Goal: Task Accomplishment & Management: Manage account settings

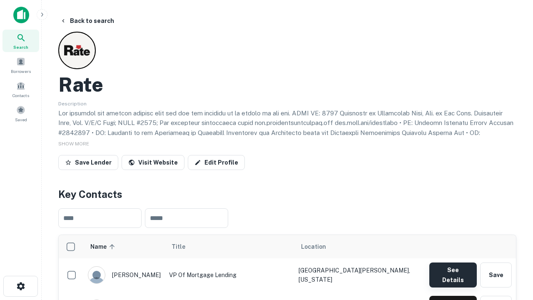
click at [453, 271] on button "See Details" at bounding box center [452, 274] width 47 height 25
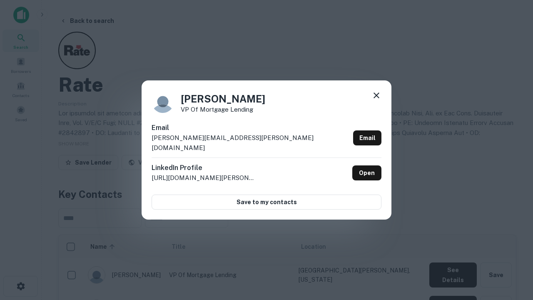
click at [376, 100] on icon at bounding box center [376, 95] width 10 height 10
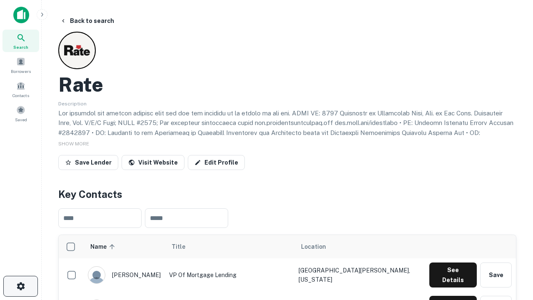
click at [20, 286] on icon "button" at bounding box center [21, 286] width 10 height 10
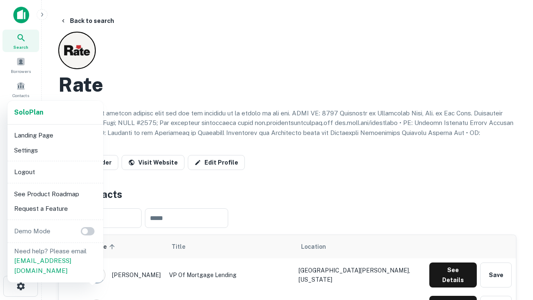
click at [55, 172] on li "Logout" at bounding box center [55, 171] width 89 height 15
